Goal: Find specific page/section: Find specific page/section

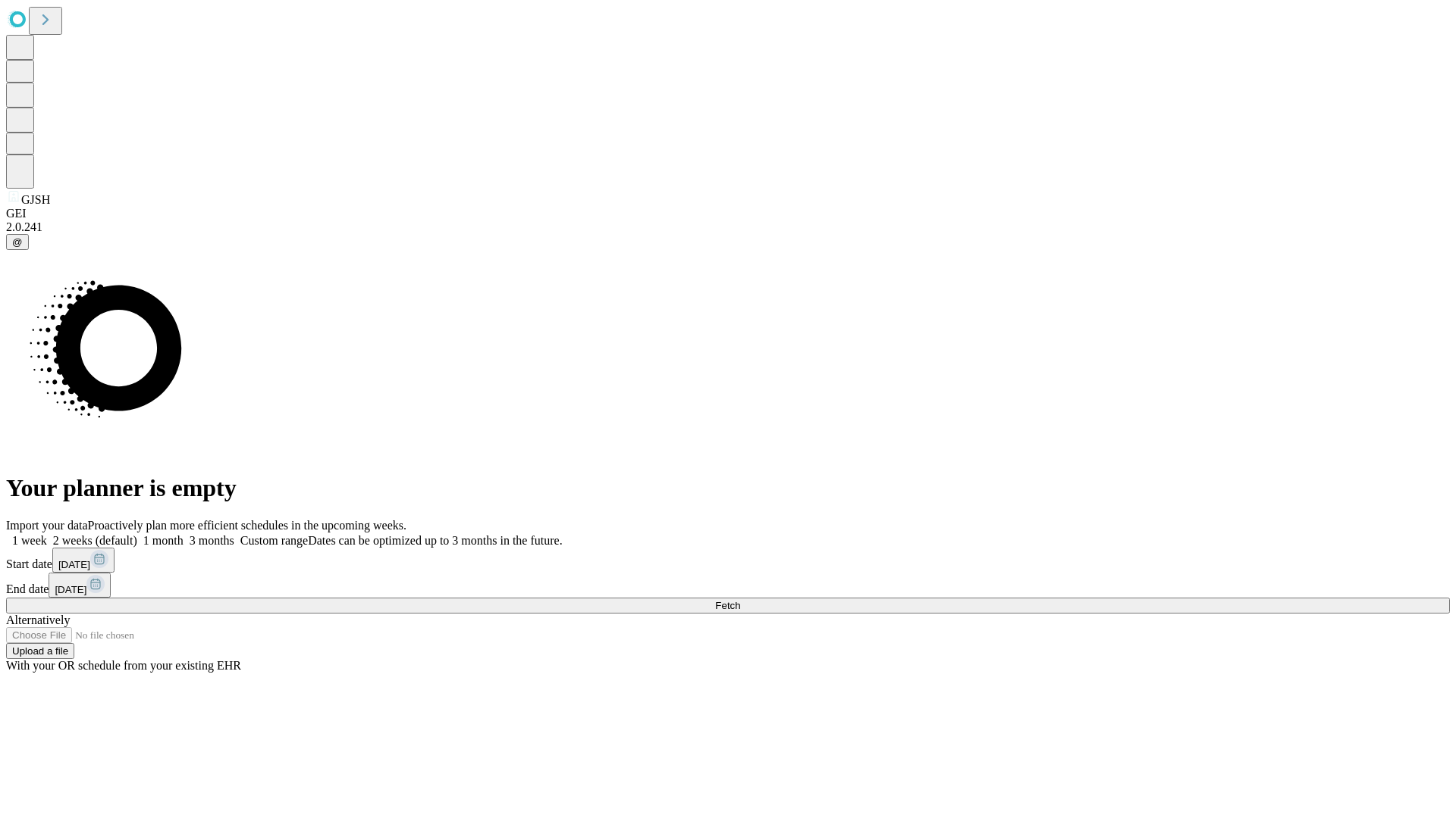
click at [740, 600] on span "Fetch" at bounding box center [728, 605] width 25 height 12
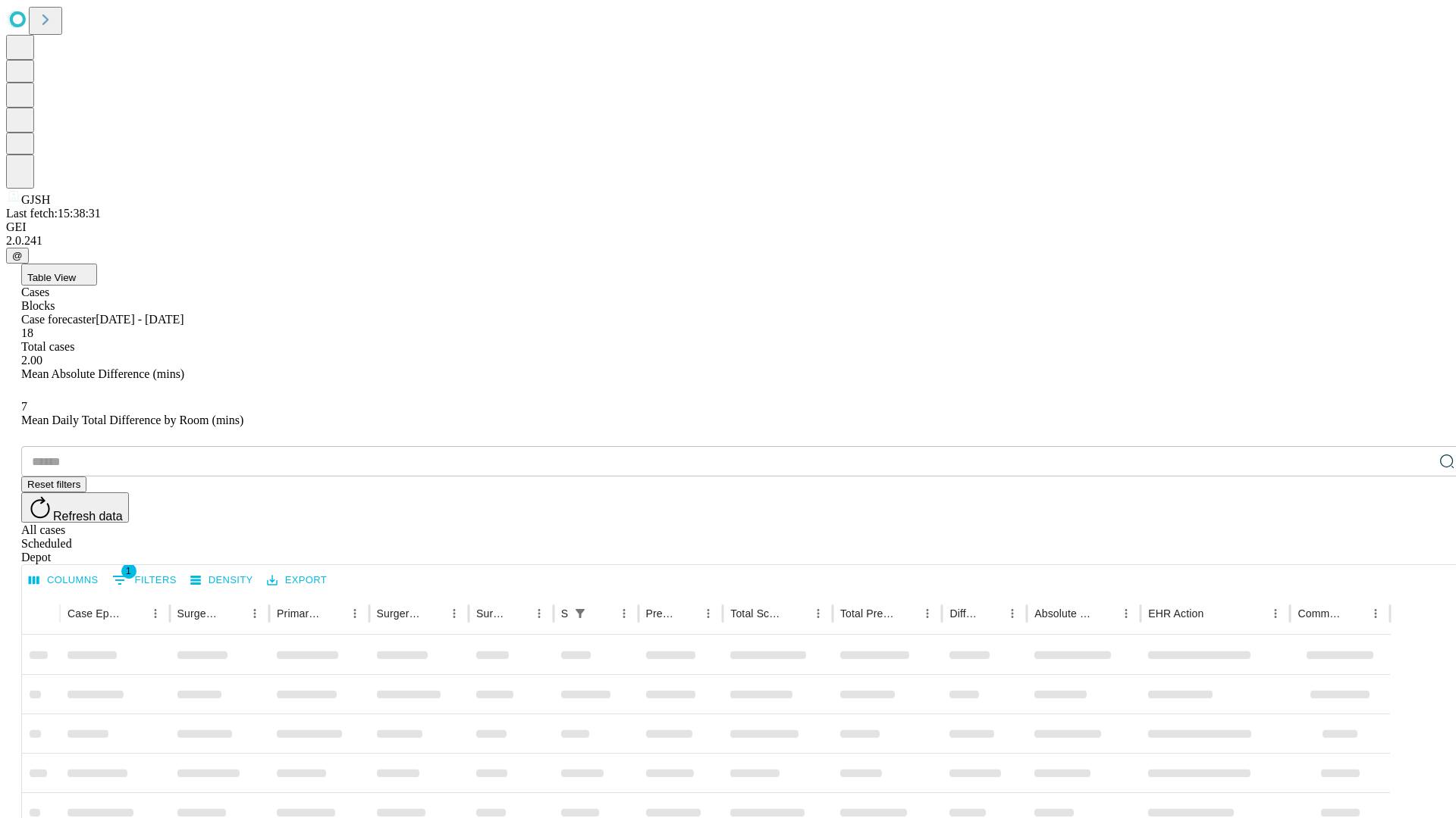
click at [1417, 551] on div "Depot" at bounding box center [743, 557] width 1444 height 14
click at [1293, 524] on div "All cases" at bounding box center [743, 530] width 1444 height 14
